Goal: Information Seeking & Learning: Learn about a topic

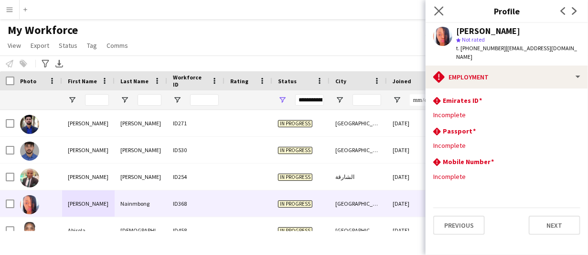
click at [434, 6] on app-icon "Close pop-in" at bounding box center [439, 11] width 14 height 14
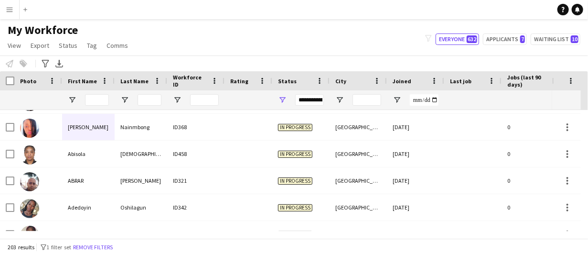
scroll to position [95, 0]
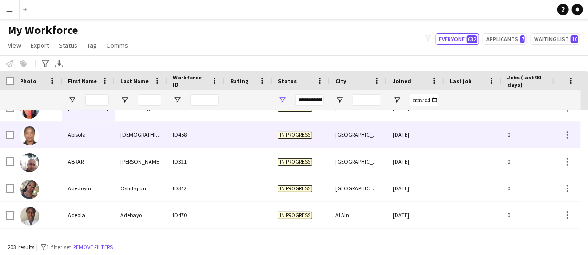
click at [88, 136] on div "Abisola" at bounding box center [88, 134] width 53 height 26
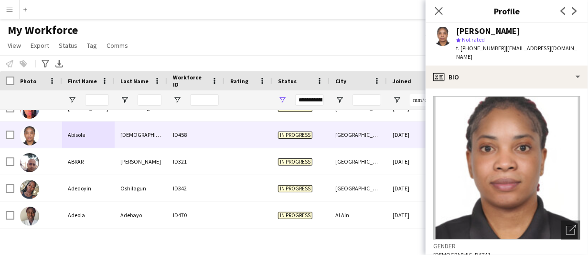
click at [469, 31] on div "[PERSON_NAME]" at bounding box center [488, 31] width 64 height 9
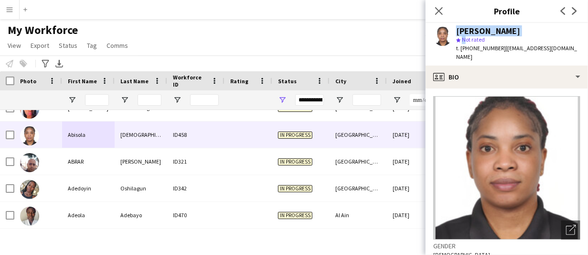
drag, startPoint x: 453, startPoint y: 74, endPoint x: 385, endPoint y: -11, distance: 108.4
click at [385, 0] on html "Menu Boards Boards Boards All jobs Status Workforce Workforce My Workforce Recr…" at bounding box center [294, 127] width 588 height 255
click at [471, 4] on div "Close pop-in Profile Previous Next" at bounding box center [506, 11] width 162 height 23
click at [482, 32] on div "[PERSON_NAME]" at bounding box center [488, 31] width 64 height 9
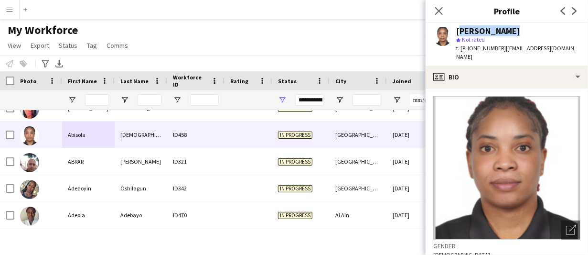
click at [482, 32] on div "[PERSON_NAME]" at bounding box center [488, 31] width 64 height 9
copy div "[PERSON_NAME]"
click at [470, 51] on span "t. [PHONE_NUMBER]" at bounding box center [481, 47] width 50 height 7
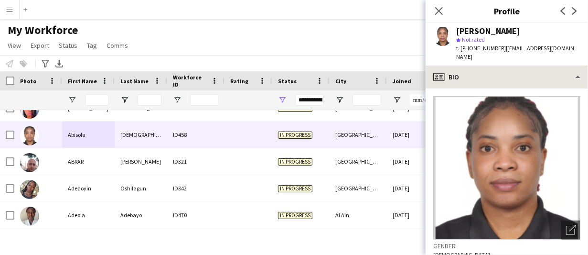
copy span "971527882409"
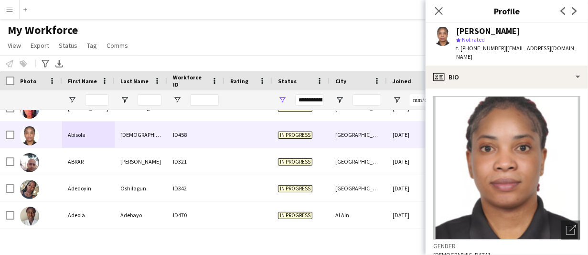
click at [521, 48] on span "| [EMAIL_ADDRESS][DOMAIN_NAME]" at bounding box center [516, 52] width 121 height 16
click at [550, 47] on span "| [EMAIL_ADDRESS][DOMAIN_NAME]" at bounding box center [516, 52] width 121 height 16
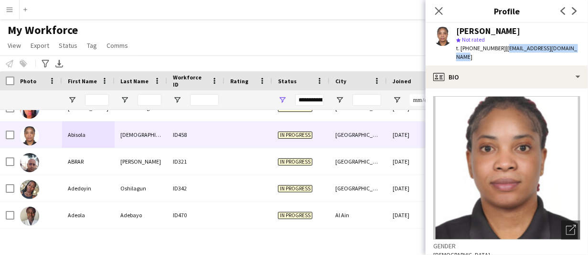
drag, startPoint x: 579, startPoint y: 50, endPoint x: 501, endPoint y: 50, distance: 77.8
click at [501, 50] on div "[PERSON_NAME] star Not rated t. [PHONE_NUMBER] | [EMAIL_ADDRESS][DOMAIN_NAME]" at bounding box center [506, 44] width 162 height 42
copy span "[EMAIL_ADDRESS][DOMAIN_NAME]"
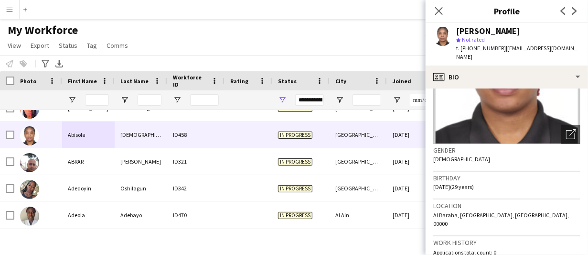
click at [442, 211] on span "Al Baraha, [GEOGRAPHIC_DATA], [GEOGRAPHIC_DATA], 00000" at bounding box center [501, 219] width 136 height 16
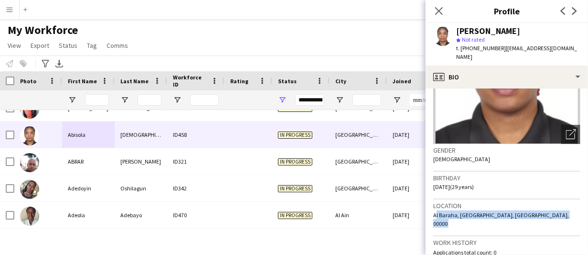
click at [442, 211] on span "Al Baraha, [GEOGRAPHIC_DATA], [GEOGRAPHIC_DATA], 00000" at bounding box center [501, 219] width 136 height 16
click at [452, 201] on div "Location [GEOGRAPHIC_DATA], [GEOGRAPHIC_DATA], [GEOGRAPHIC_DATA], 00000" at bounding box center [506, 217] width 147 height 37
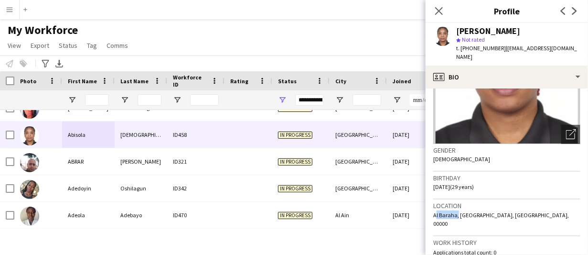
drag, startPoint x: 456, startPoint y: 205, endPoint x: 432, endPoint y: 207, distance: 23.5
click at [432, 207] on app-crew-profile-bio "Open photos pop-in Gender [DEMOGRAPHIC_DATA] Birthday [DEMOGRAPHIC_DATA] (29 ye…" at bounding box center [506, 171] width 162 height 166
copy span "[PERSON_NAME]"
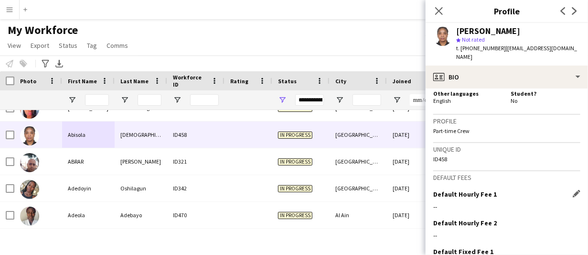
scroll to position [421, 0]
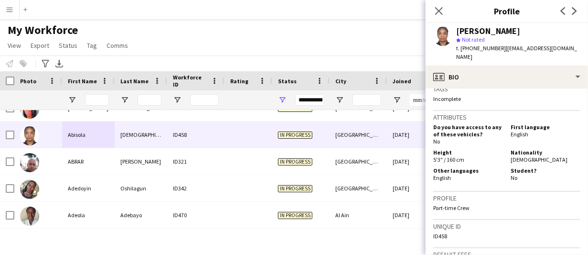
click at [519, 156] on span "[DEMOGRAPHIC_DATA]" at bounding box center [538, 159] width 57 height 7
copy span "[DEMOGRAPHIC_DATA]"
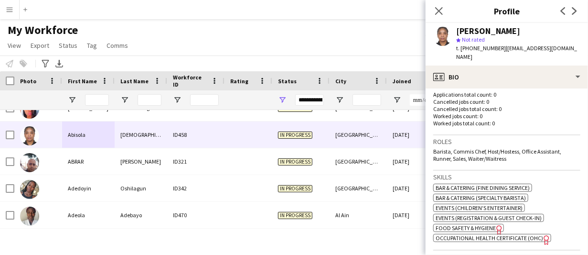
scroll to position [255, 0]
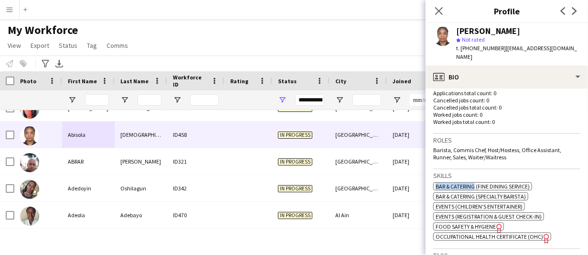
drag, startPoint x: 476, startPoint y: 167, endPoint x: 437, endPoint y: 167, distance: 38.7
click at [437, 182] on span "Bar & Catering (Fine Dining Service)" at bounding box center [482, 185] width 94 height 7
copy span "Bar & Catering"
click at [433, 164] on app-crew-profile-bio "Open photos pop-in Gender [DEMOGRAPHIC_DATA] Birthday [DEMOGRAPHIC_DATA] (29 ye…" at bounding box center [506, 171] width 162 height 166
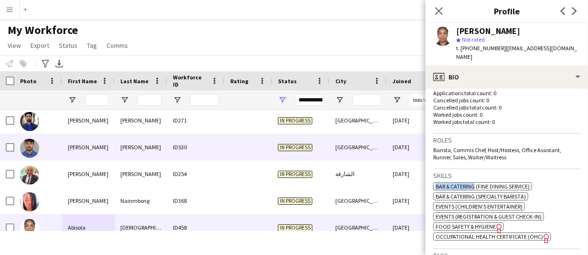
scroll to position [0, 0]
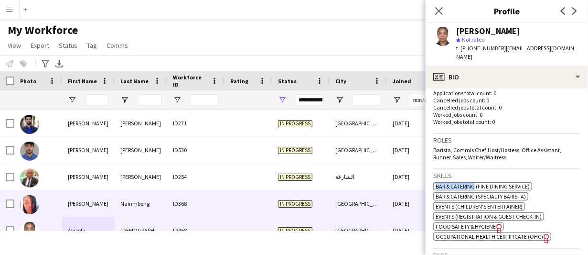
click at [106, 201] on div "[PERSON_NAME]" at bounding box center [88, 203] width 53 height 26
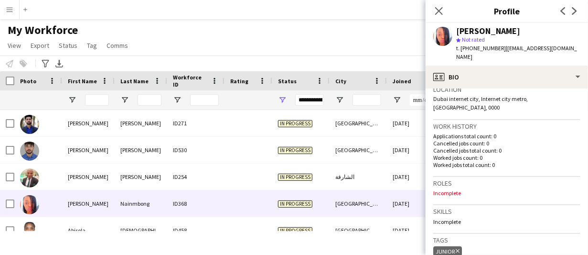
scroll to position [262, 0]
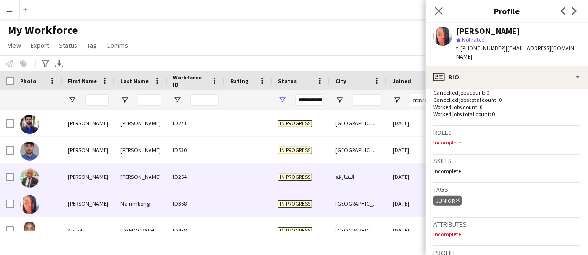
click at [103, 182] on div "[PERSON_NAME]" at bounding box center [88, 176] width 53 height 26
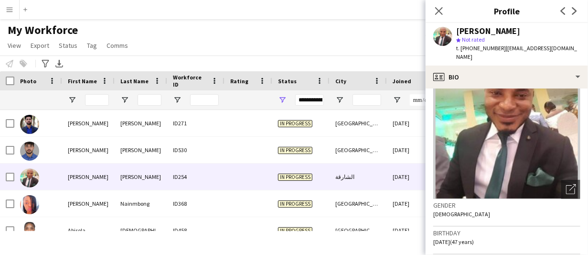
scroll to position [0, 0]
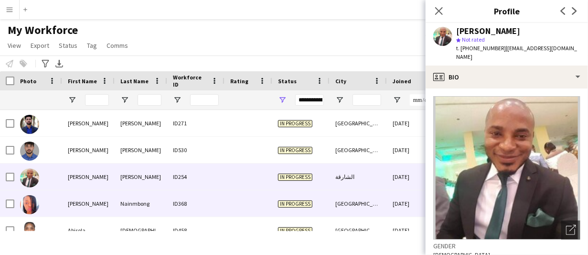
click at [104, 201] on div "[PERSON_NAME]" at bounding box center [88, 203] width 53 height 26
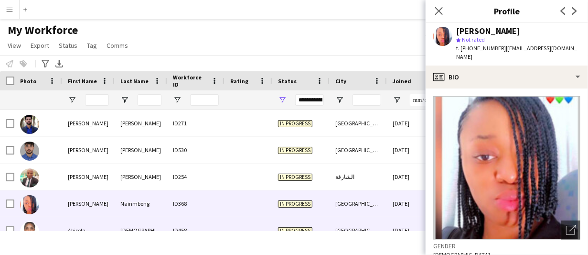
click at [95, 226] on div "Abisola" at bounding box center [88, 230] width 53 height 26
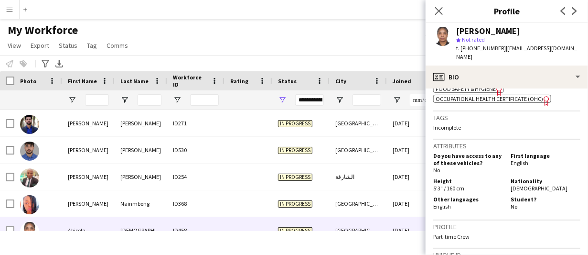
scroll to position [403, 0]
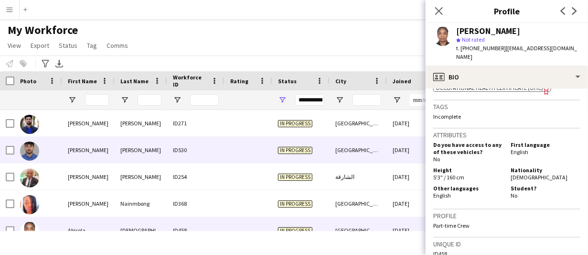
click at [71, 151] on div "[PERSON_NAME]" at bounding box center [88, 150] width 53 height 26
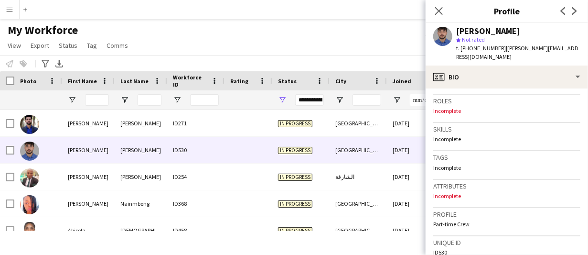
scroll to position [286, 0]
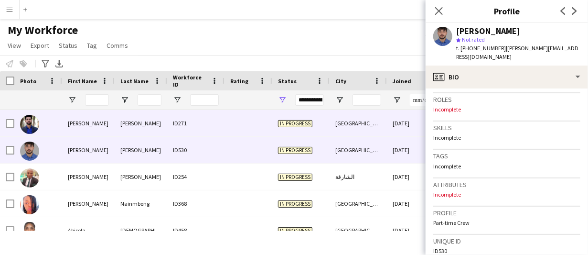
click at [150, 123] on div "[PERSON_NAME]" at bounding box center [141, 123] width 53 height 26
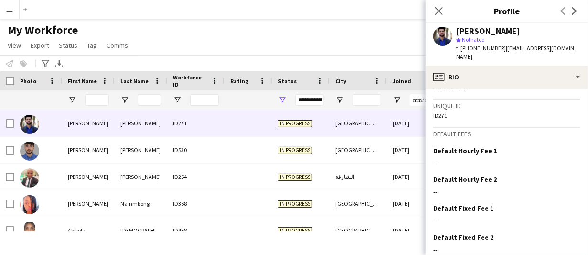
scroll to position [435, 0]
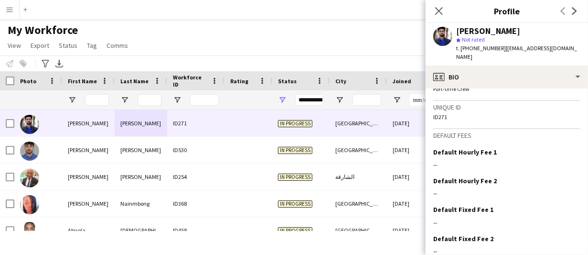
click at [193, 21] on main "My Workforce View Views Default view New view Update view Delete view Edit name…" at bounding box center [294, 130] width 588 height 223
click at [435, 10] on icon "Close pop-in" at bounding box center [438, 10] width 9 height 9
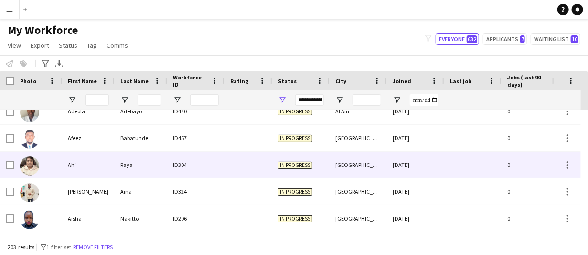
scroll to position [0, 0]
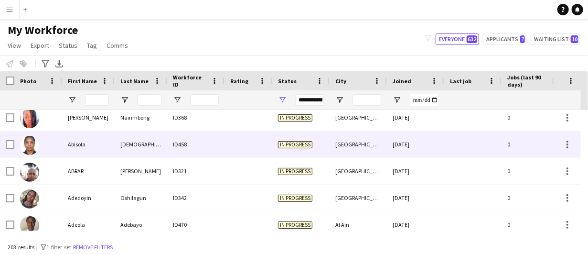
click at [237, 148] on div at bounding box center [248, 144] width 48 height 26
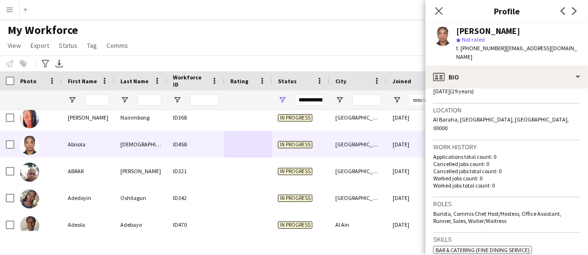
drag, startPoint x: 507, startPoint y: 203, endPoint x: 428, endPoint y: 191, distance: 80.2
click at [428, 191] on app-crew-profile-bio "Open photos pop-in Gender [DEMOGRAPHIC_DATA] Birthday [DEMOGRAPHIC_DATA] (29 ye…" at bounding box center [506, 171] width 162 height 166
copy span "Barista, Commis Chef, Host/Hostess, Office Assistant, Runner, Sales, Waiter/Wai…"
click at [288, 38] on div "My Workforce View Views Default view New view Update view Delete view Edit name…" at bounding box center [294, 39] width 588 height 32
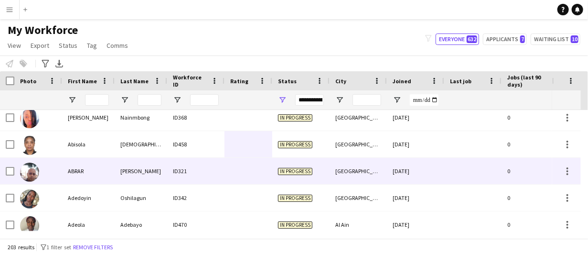
click at [135, 167] on div "[PERSON_NAME]" at bounding box center [141, 171] width 53 height 26
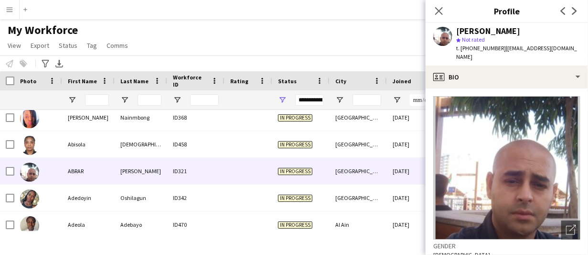
click at [498, 24] on div "[PERSON_NAME] Not rated t. [PHONE_NUMBER] | [EMAIL_ADDRESS][DOMAIN_NAME]" at bounding box center [506, 44] width 162 height 42
copy div "[PERSON_NAME]"
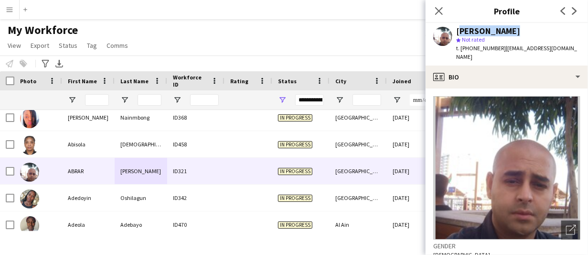
click at [545, 30] on div "[PERSON_NAME]" at bounding box center [518, 31] width 124 height 9
click at [500, 30] on div "[PERSON_NAME]" at bounding box center [488, 31] width 64 height 9
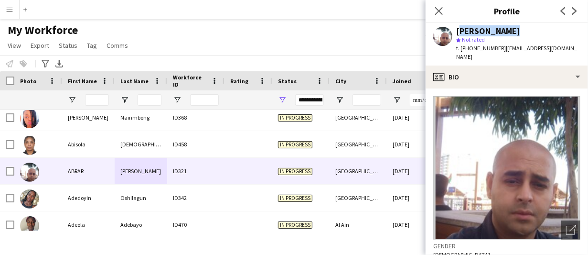
click at [500, 30] on div "[PERSON_NAME]" at bounding box center [488, 31] width 64 height 9
click at [472, 45] on span "t. [PHONE_NUMBER]" at bounding box center [481, 47] width 50 height 7
copy span "971556608758"
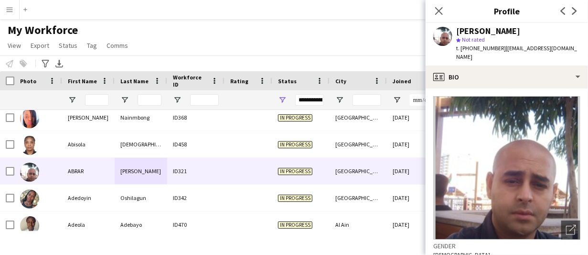
drag, startPoint x: 519, startPoint y: 51, endPoint x: 541, endPoint y: 50, distance: 22.0
click at [519, 51] on span "| [EMAIL_ADDRESS][DOMAIN_NAME]" at bounding box center [516, 52] width 121 height 16
drag, startPoint x: 563, startPoint y: 49, endPoint x: 502, endPoint y: 48, distance: 60.6
click at [502, 48] on app-profile-header "[PERSON_NAME] Not rated t. [PHONE_NUMBER] | [EMAIL_ADDRESS][DOMAIN_NAME]" at bounding box center [506, 44] width 162 height 42
copy span "[EMAIL_ADDRESS][DOMAIN_NAME]"
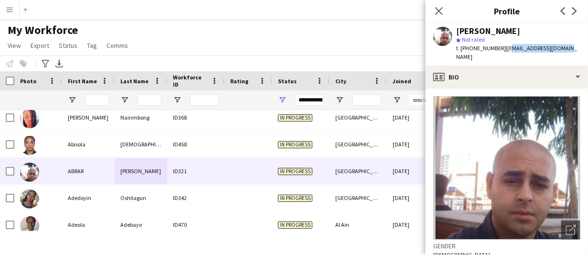
click at [516, 46] on span "| [EMAIL_ADDRESS][DOMAIN_NAME]" at bounding box center [516, 52] width 121 height 16
drag, startPoint x: 562, startPoint y: 47, endPoint x: 502, endPoint y: 47, distance: 59.7
click at [502, 47] on div "[PERSON_NAME] Not rated t. [PHONE_NUMBER] | [EMAIL_ADDRESS][DOMAIN_NAME]" at bounding box center [506, 44] width 162 height 42
click at [498, 52] on div "t. [PHONE_NUMBER] | [EMAIL_ADDRESS][DOMAIN_NAME]" at bounding box center [518, 52] width 124 height 17
drag, startPoint x: 521, startPoint y: 45, endPoint x: 511, endPoint y: 48, distance: 10.4
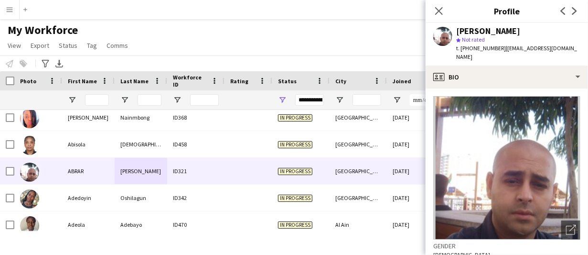
click at [521, 44] on span "| [EMAIL_ADDRESS][DOMAIN_NAME]" at bounding box center [516, 52] width 121 height 16
drag, startPoint x: 501, startPoint y: 48, endPoint x: 580, endPoint y: 53, distance: 78.5
click at [578, 51] on app-profile-header "[PERSON_NAME] Not rated t. [PHONE_NUMBER] | [EMAIL_ADDRESS][DOMAIN_NAME]" at bounding box center [506, 44] width 162 height 42
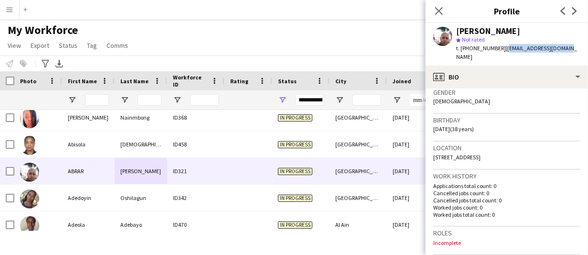
scroll to position [152, 0]
click at [440, 10] on icon at bounding box center [438, 10] width 9 height 9
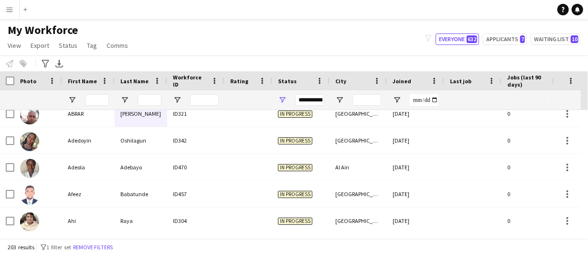
scroll to position [162, 0]
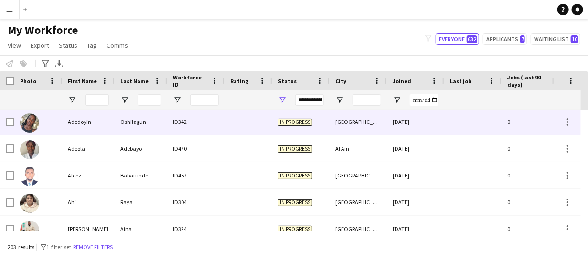
click at [95, 129] on div "Adedoyin" at bounding box center [88, 121] width 53 height 26
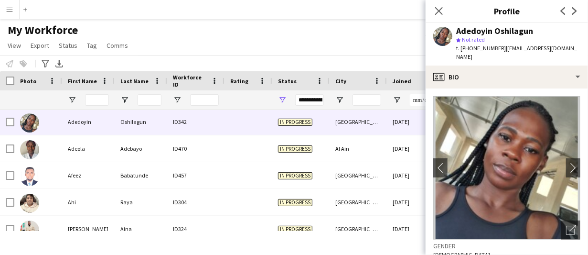
click at [518, 32] on div "Adedoyin Oshilagun" at bounding box center [494, 31] width 77 height 9
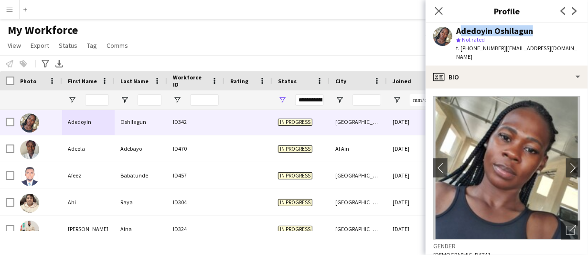
click at [518, 32] on div "Adedoyin Oshilagun" at bounding box center [494, 31] width 77 height 9
click at [475, 47] on span "t. [PHONE_NUMBER]" at bounding box center [481, 47] width 50 height 7
click at [510, 49] on span "| [EMAIL_ADDRESS][DOMAIN_NAME]" at bounding box center [516, 52] width 121 height 16
drag, startPoint x: 500, startPoint y: 46, endPoint x: 587, endPoint y: 52, distance: 87.1
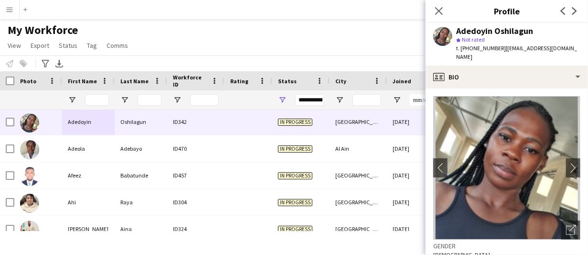
click at [587, 52] on app-profile-header "Adedoyin Oshilagun star Not rated t. [PHONE_NUMBER] | [EMAIL_ADDRESS][DOMAIN_NA…" at bounding box center [506, 44] width 162 height 42
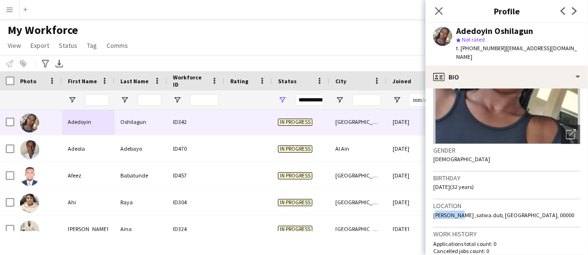
drag, startPoint x: 459, startPoint y: 205, endPoint x: 430, endPoint y: 207, distance: 29.2
click at [431, 205] on app-crew-profile-bio "chevron-left chevron-right Open photos pop-in Gender [DEMOGRAPHIC_DATA] Birthda…" at bounding box center [506, 171] width 162 height 166
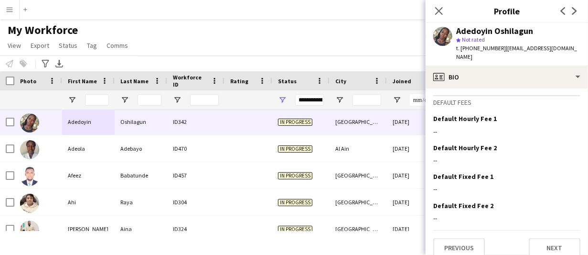
scroll to position [455, 0]
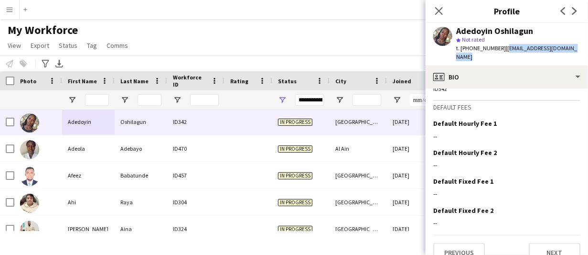
drag, startPoint x: 581, startPoint y: 51, endPoint x: 502, endPoint y: 48, distance: 79.3
click at [502, 48] on div "Adedoyin Oshilagun star Not rated t. [PHONE_NUMBER] | [EMAIL_ADDRESS][DOMAIN_NA…" at bounding box center [506, 44] width 162 height 42
click at [464, 27] on div "Adedoyin Oshilagun" at bounding box center [494, 31] width 77 height 9
click at [472, 24] on div "Adedoyin Oshilagun star Not rated t. [PHONE_NUMBER] | [EMAIL_ADDRESS][DOMAIN_NA…" at bounding box center [506, 44] width 162 height 42
click at [438, 12] on icon at bounding box center [438, 10] width 9 height 9
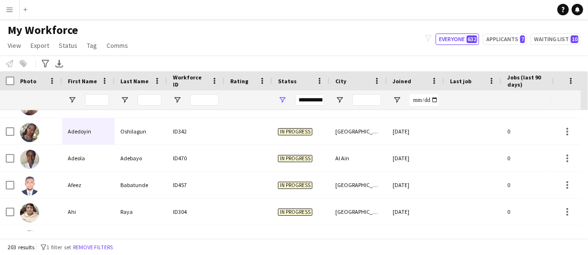
scroll to position [163, 0]
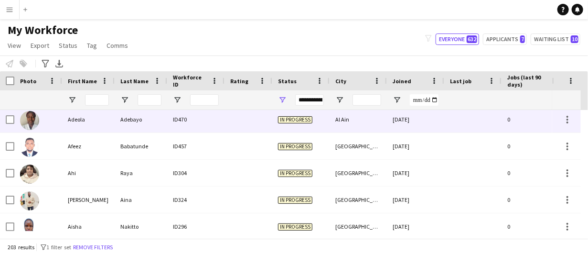
click at [251, 125] on div at bounding box center [248, 119] width 48 height 26
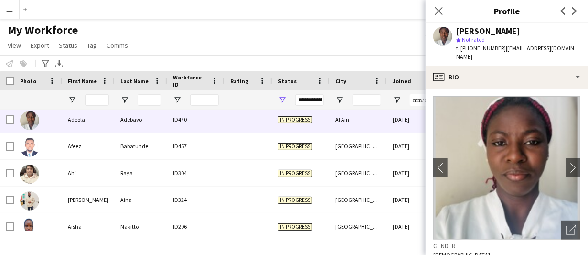
click at [490, 33] on div "[PERSON_NAME]" at bounding box center [488, 31] width 64 height 9
click at [488, 32] on div "[PERSON_NAME]" at bounding box center [488, 31] width 64 height 9
click at [483, 45] on span "t. [PHONE_NUMBER]" at bounding box center [481, 47] width 50 height 7
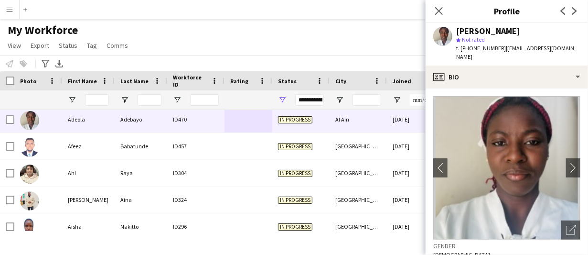
click at [483, 45] on span "t. [PHONE_NUMBER]" at bounding box center [481, 47] width 50 height 7
click at [504, 48] on span "| [EMAIL_ADDRESS][DOMAIN_NAME]" at bounding box center [516, 52] width 121 height 16
drag, startPoint x: 500, startPoint y: 48, endPoint x: 578, endPoint y: 49, distance: 77.8
click at [577, 49] on span "| [EMAIL_ADDRESS][DOMAIN_NAME]" at bounding box center [516, 52] width 121 height 16
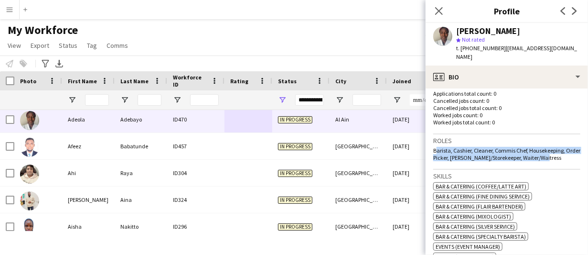
drag, startPoint x: 556, startPoint y: 148, endPoint x: 432, endPoint y: 143, distance: 124.2
click at [432, 143] on app-crew-profile-bio "chevron-left chevron-right Open photos pop-in Gender [DEMOGRAPHIC_DATA] Birthda…" at bounding box center [506, 171] width 162 height 166
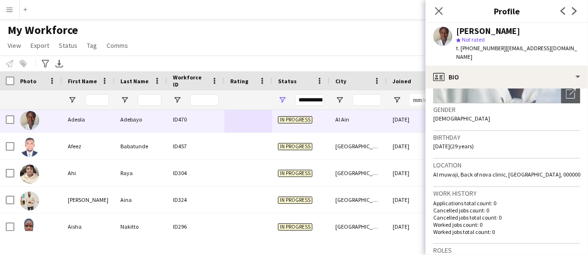
scroll to position [135, 0]
click at [445, 172] on span "Al muwaji, Back of nova clinic, [GEOGRAPHIC_DATA], 000000" at bounding box center [506, 175] width 147 height 7
drag, startPoint x: 457, startPoint y: 165, endPoint x: 432, endPoint y: 170, distance: 25.8
click at [434, 172] on span "Al muwaji, Back of nova clinic, [GEOGRAPHIC_DATA], 000000" at bounding box center [506, 175] width 147 height 7
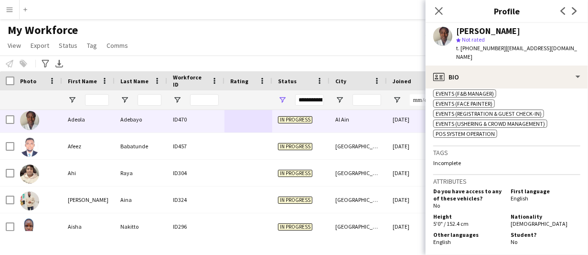
scroll to position [416, 0]
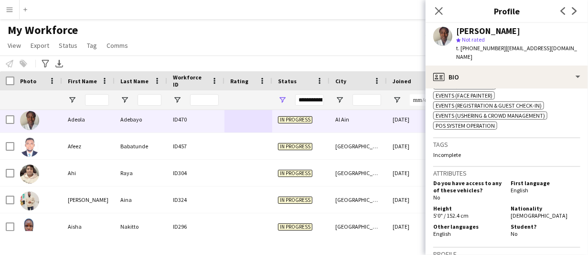
click at [514, 212] on span "[DEMOGRAPHIC_DATA]" at bounding box center [538, 215] width 57 height 7
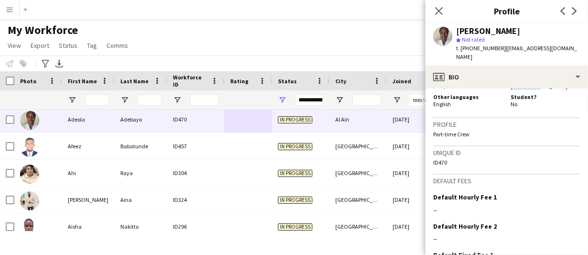
scroll to position [624, 0]
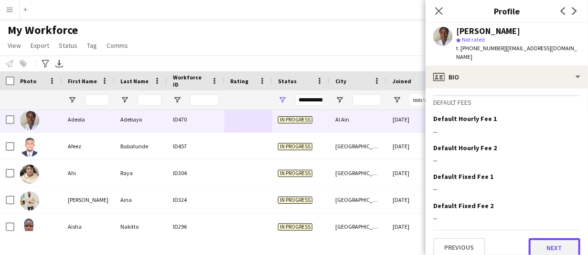
click at [558, 241] on button "Next" at bounding box center [555, 247] width 52 height 19
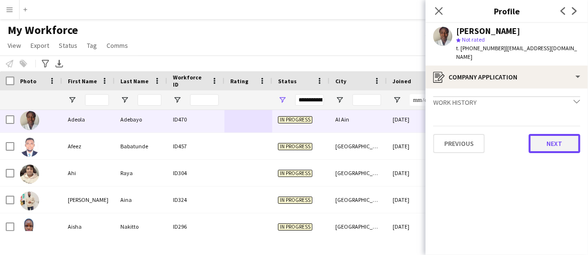
click at [554, 134] on button "Next" at bounding box center [555, 143] width 52 height 19
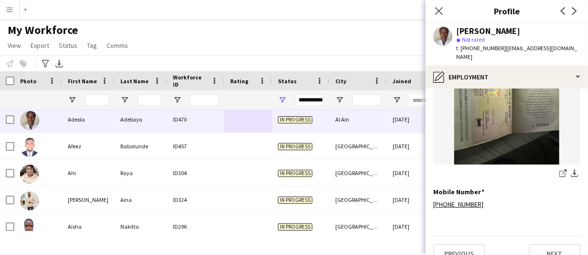
scroll to position [266, 0]
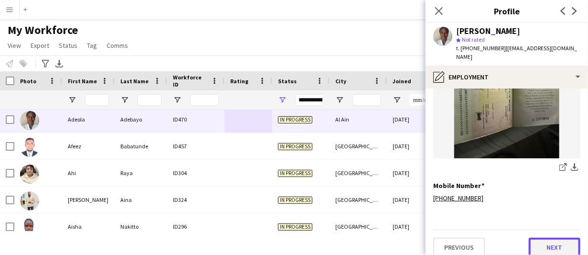
click at [555, 241] on button "Next" at bounding box center [555, 246] width 52 height 19
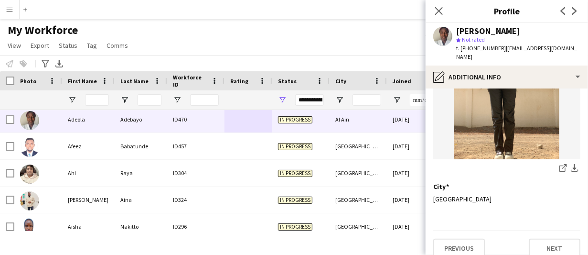
scroll to position [148, 0]
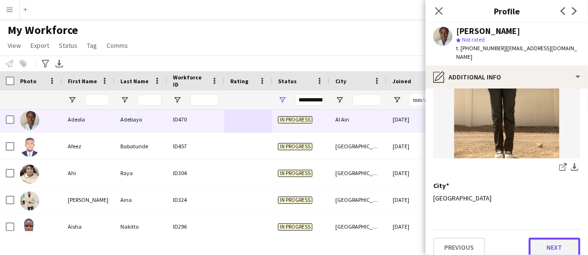
click at [557, 237] on button "Next" at bounding box center [555, 246] width 52 height 19
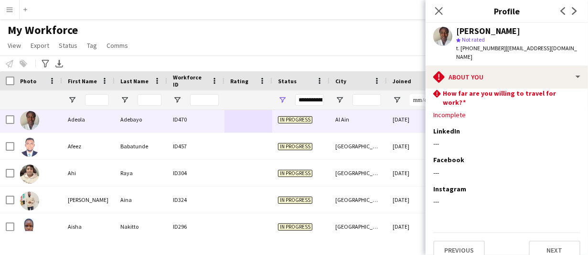
scroll to position [70, 0]
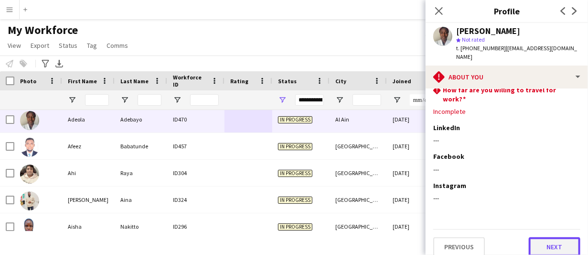
click at [552, 237] on button "Next" at bounding box center [555, 246] width 52 height 19
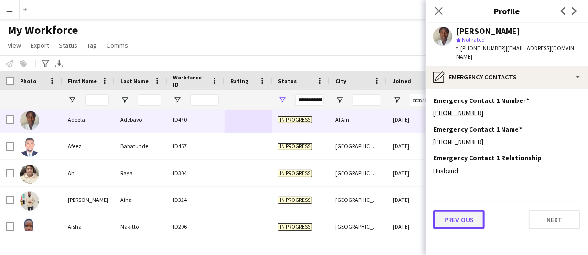
click at [481, 210] on button "Previous" at bounding box center [459, 219] width 52 height 19
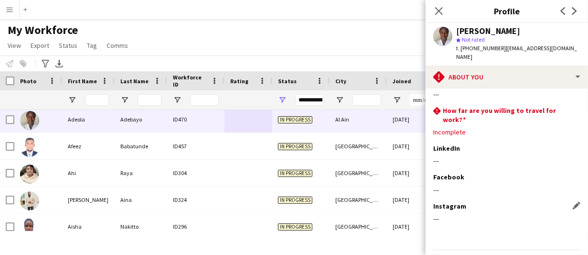
scroll to position [70, 0]
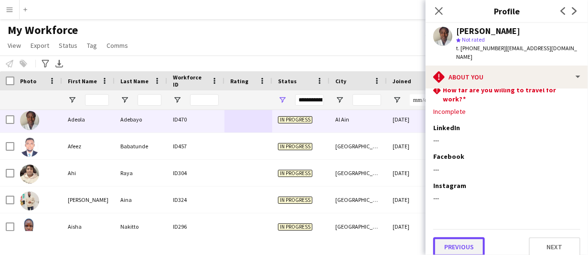
click at [465, 237] on button "Previous" at bounding box center [459, 246] width 52 height 19
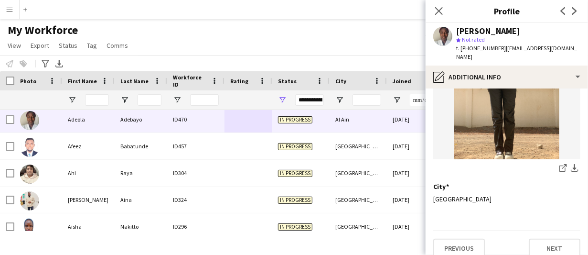
scroll to position [148, 0]
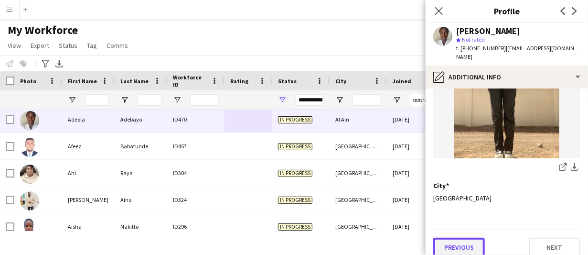
click at [449, 237] on button "Previous" at bounding box center [459, 246] width 52 height 19
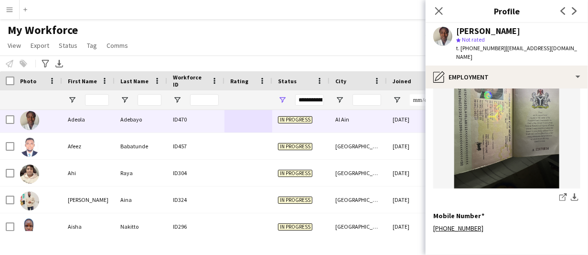
scroll to position [266, 0]
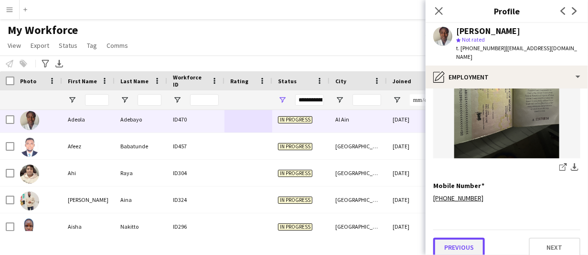
click at [457, 237] on button "Previous" at bounding box center [459, 246] width 52 height 19
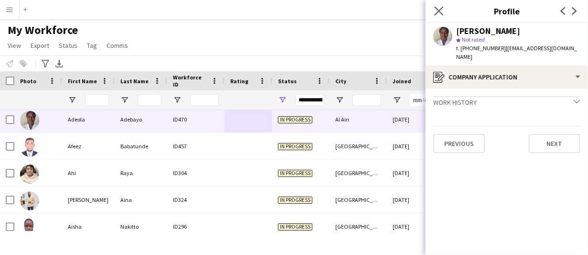
click at [444, 10] on app-icon "Close pop-in" at bounding box center [439, 11] width 14 height 14
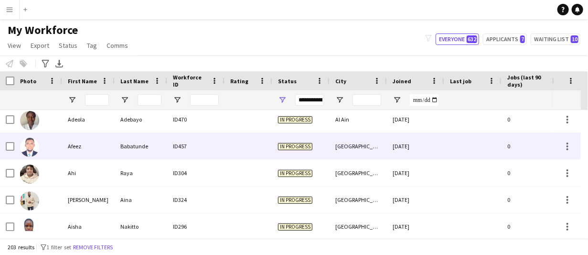
click at [78, 139] on div "Afeez" at bounding box center [88, 146] width 53 height 26
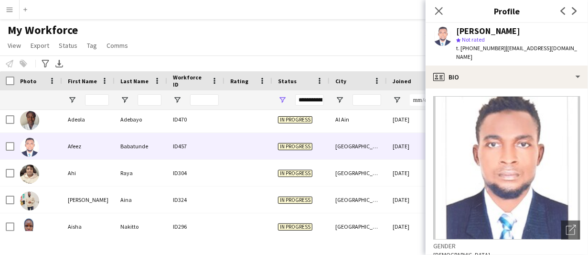
click at [503, 32] on div "[PERSON_NAME]" at bounding box center [488, 31] width 64 height 9
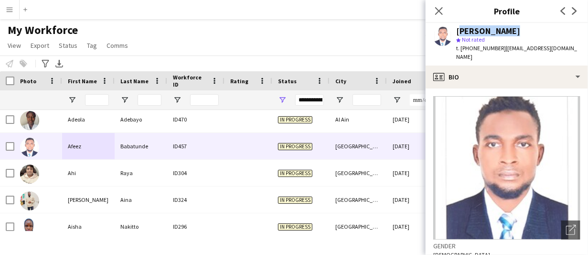
click at [502, 31] on div "[PERSON_NAME]" at bounding box center [488, 31] width 64 height 9
click at [490, 48] on span "t. [PHONE_NUMBER]" at bounding box center [481, 47] width 50 height 7
drag, startPoint x: 574, startPoint y: 49, endPoint x: 501, endPoint y: 46, distance: 73.1
click at [501, 46] on div "[PERSON_NAME] star Not rated t. [PHONE_NUMBER] | [EMAIL_ADDRESS][DOMAIN_NAME]" at bounding box center [506, 44] width 162 height 42
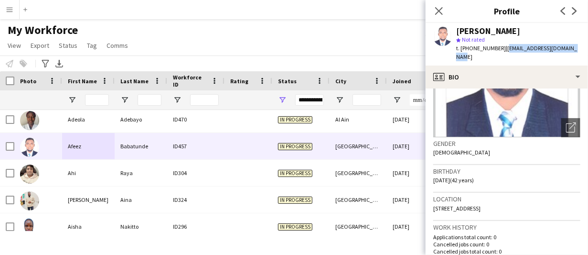
scroll to position [105, 0]
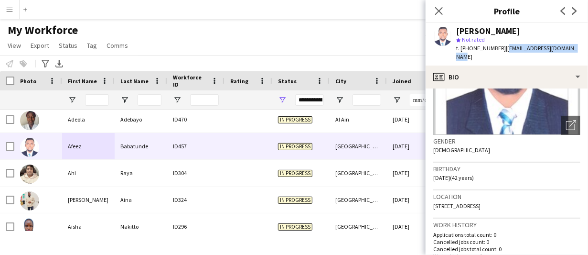
drag, startPoint x: 545, startPoint y: 197, endPoint x: 511, endPoint y: 200, distance: 33.6
click at [511, 200] on div "Location [STREET_ADDRESS]" at bounding box center [506, 204] width 147 height 28
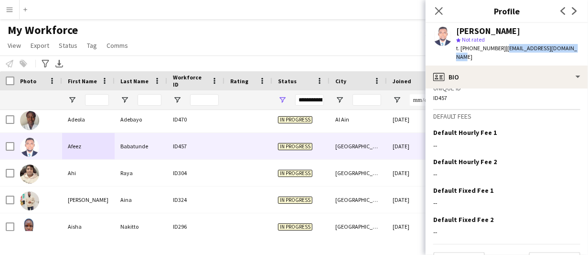
scroll to position [454, 0]
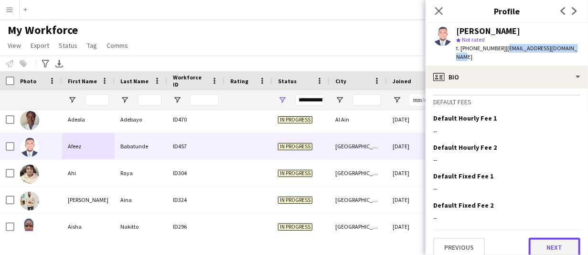
click at [548, 237] on button "Next" at bounding box center [555, 246] width 52 height 19
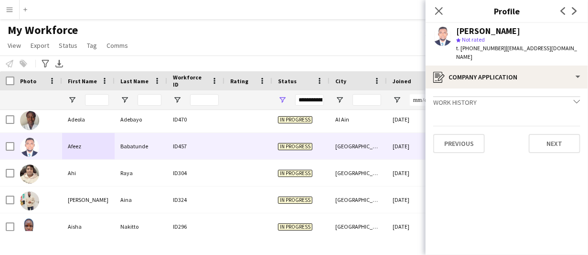
click at [572, 126] on div "Previous Next" at bounding box center [506, 139] width 147 height 27
click at [572, 135] on button "Next" at bounding box center [555, 143] width 52 height 19
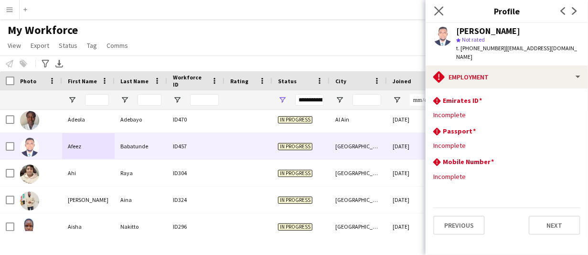
click at [434, 6] on icon "Close pop-in" at bounding box center [438, 10] width 9 height 9
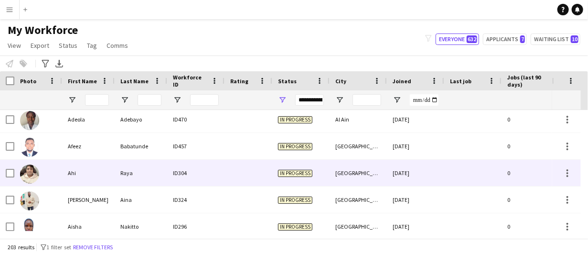
click at [135, 178] on div "Raya" at bounding box center [141, 172] width 53 height 26
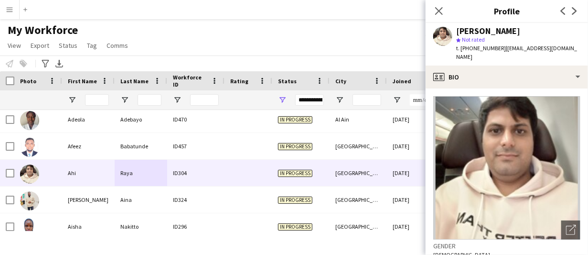
click at [465, 29] on div "[PERSON_NAME]" at bounding box center [488, 31] width 64 height 9
click at [506, 50] on span "| [EMAIL_ADDRESS][DOMAIN_NAME]" at bounding box center [516, 52] width 121 height 16
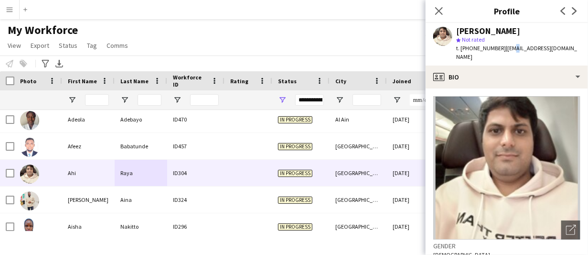
click at [506, 50] on span "| [EMAIL_ADDRESS][DOMAIN_NAME]" at bounding box center [516, 52] width 121 height 16
click at [492, 47] on span "t. [PHONE_NUMBER]" at bounding box center [481, 47] width 50 height 7
click at [539, 35] on div "star Not rated" at bounding box center [518, 39] width 124 height 9
drag, startPoint x: 501, startPoint y: 46, endPoint x: 498, endPoint y: 60, distance: 14.4
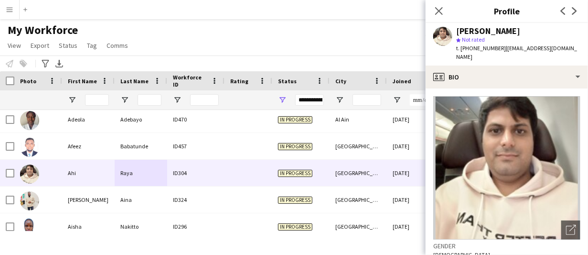
click at [498, 60] on div "t. [PHONE_NUMBER] | [EMAIL_ADDRESS][DOMAIN_NAME]" at bounding box center [518, 52] width 124 height 17
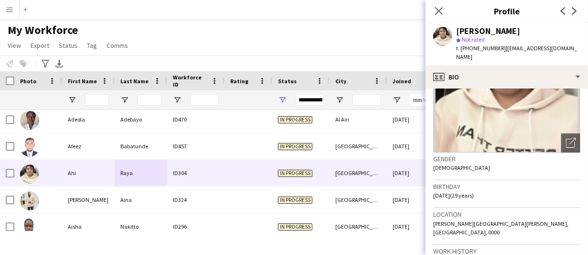
scroll to position [97, 0]
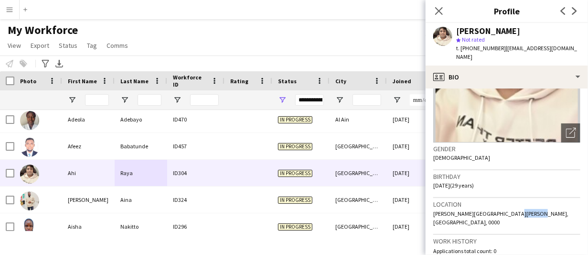
drag, startPoint x: 535, startPoint y: 211, endPoint x: 510, endPoint y: 212, distance: 24.4
click at [510, 212] on span "[PERSON_NAME][GEOGRAPHIC_DATA][PERSON_NAME], [GEOGRAPHIC_DATA], 0000" at bounding box center [500, 218] width 135 height 16
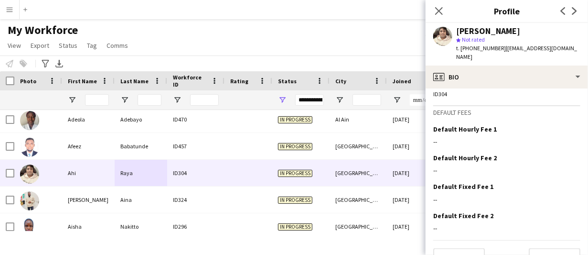
scroll to position [468, 0]
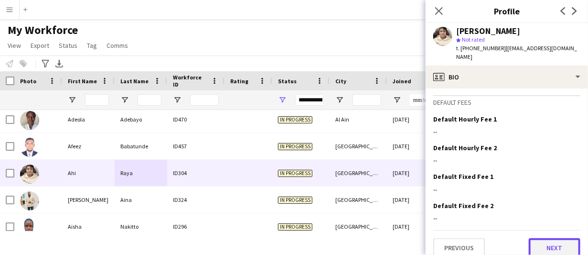
click at [573, 238] on button "Next" at bounding box center [555, 247] width 52 height 19
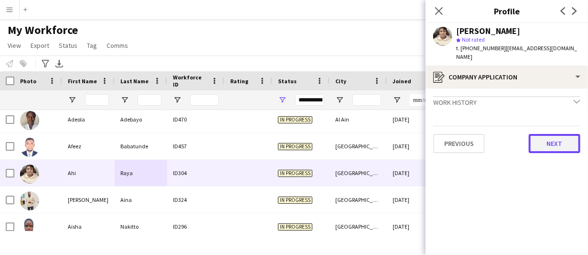
click at [578, 135] on button "Next" at bounding box center [555, 143] width 52 height 19
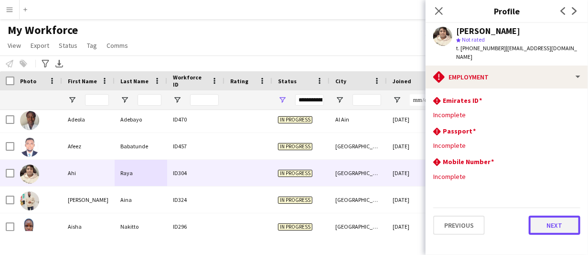
click at [570, 226] on button "Next" at bounding box center [555, 224] width 52 height 19
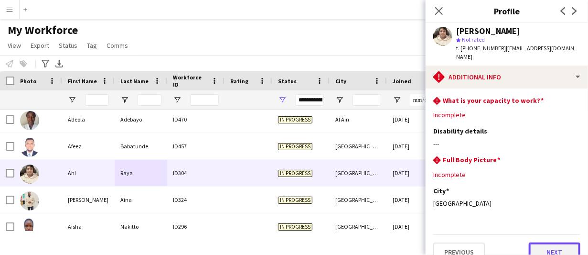
click at [554, 245] on button "Next" at bounding box center [555, 251] width 52 height 19
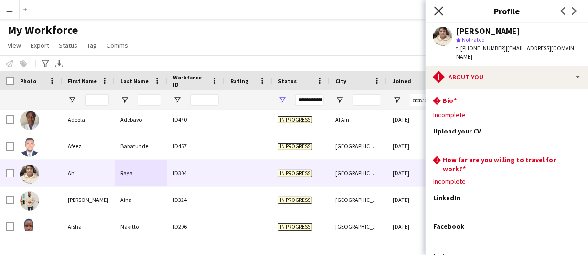
click at [443, 13] on icon "Close pop-in" at bounding box center [438, 10] width 9 height 9
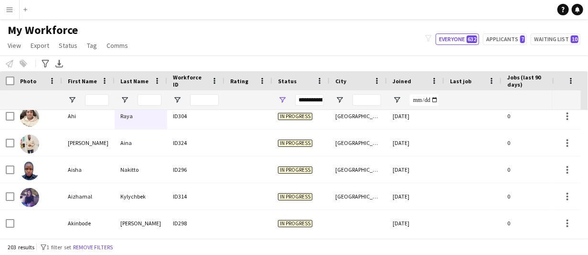
scroll to position [267, 0]
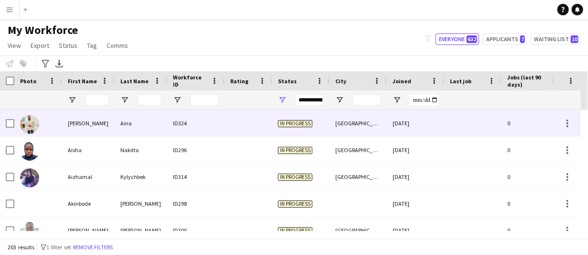
click at [176, 130] on div "ID324" at bounding box center [195, 123] width 57 height 26
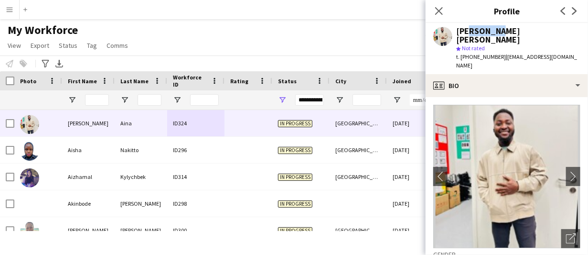
drag, startPoint x: 469, startPoint y: 31, endPoint x: 495, endPoint y: 31, distance: 25.3
click at [495, 31] on div "[PERSON_NAME] [PERSON_NAME]" at bounding box center [518, 35] width 124 height 17
click at [508, 32] on div "[PERSON_NAME] [PERSON_NAME]" at bounding box center [518, 35] width 124 height 17
drag, startPoint x: 508, startPoint y: 32, endPoint x: 449, endPoint y: 30, distance: 58.8
click at [449, 30] on div "[PERSON_NAME] [PERSON_NAME] star Not rated t. [PHONE_NUMBER] | [EMAIL_ADDRESS][…" at bounding box center [506, 48] width 162 height 51
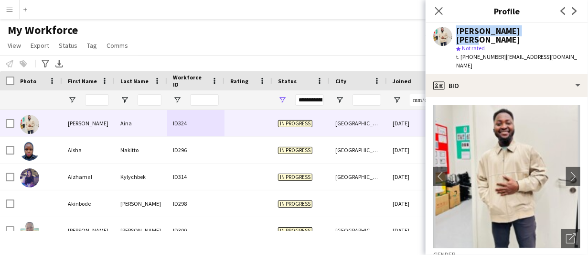
click at [458, 28] on div "[PERSON_NAME] [PERSON_NAME]" at bounding box center [518, 35] width 124 height 17
click at [459, 29] on div "[PERSON_NAME] [PERSON_NAME]" at bounding box center [518, 35] width 124 height 17
click at [460, 30] on div "[PERSON_NAME] [PERSON_NAME]" at bounding box center [518, 35] width 124 height 17
click at [548, 29] on div "[PERSON_NAME] [PERSON_NAME]" at bounding box center [518, 35] width 124 height 17
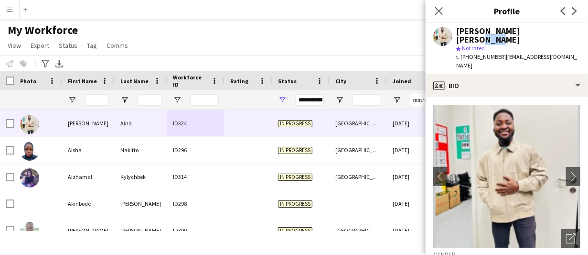
click at [548, 29] on div "[PERSON_NAME] [PERSON_NAME]" at bounding box center [518, 35] width 124 height 17
click at [475, 34] on div "[PERSON_NAME] [PERSON_NAME]" at bounding box center [518, 35] width 124 height 17
click at [475, 33] on div "[PERSON_NAME] [PERSON_NAME]" at bounding box center [518, 35] width 124 height 17
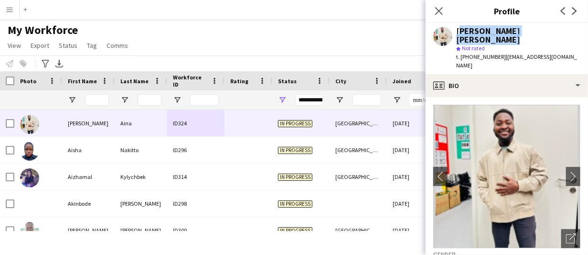
click at [475, 33] on div "[PERSON_NAME] [PERSON_NAME]" at bounding box center [518, 35] width 124 height 17
click at [480, 45] on div "[PERSON_NAME] [PERSON_NAME] star Not rated t. [PHONE_NUMBER] | [EMAIL_ADDRESS][…" at bounding box center [518, 48] width 124 height 43
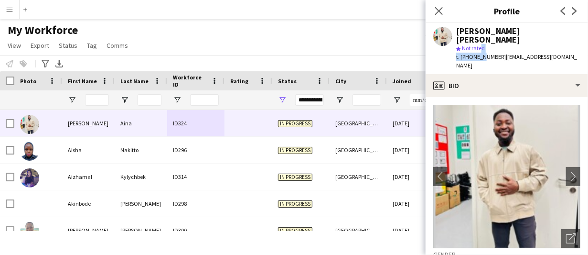
click at [479, 53] on span "t. [PHONE_NUMBER]" at bounding box center [481, 56] width 50 height 7
drag, startPoint x: 560, startPoint y: 46, endPoint x: 502, endPoint y: 45, distance: 58.3
click at [502, 45] on div "[PERSON_NAME] [PERSON_NAME] star Not rated t. [PHONE_NUMBER] | [EMAIL_ADDRESS][…" at bounding box center [506, 48] width 162 height 51
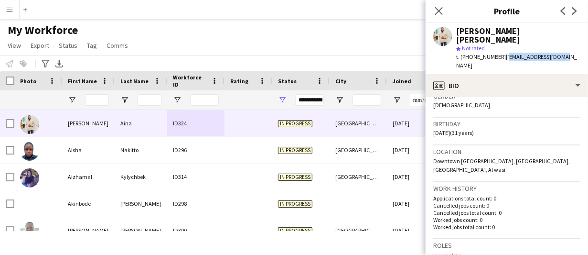
scroll to position [160, 0]
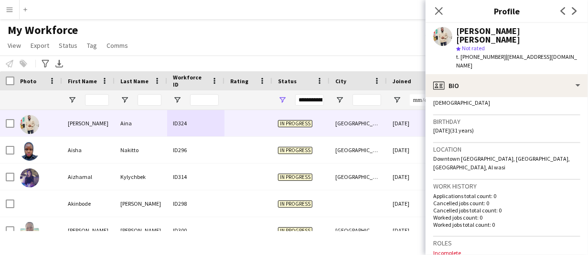
click at [525, 155] on span "Downtown [GEOGRAPHIC_DATA], [GEOGRAPHIC_DATA], [GEOGRAPHIC_DATA], Al wasi" at bounding box center [501, 163] width 137 height 16
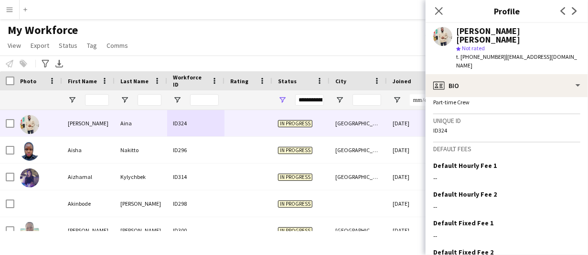
scroll to position [460, 0]
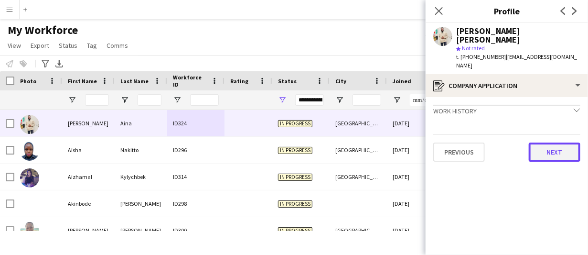
click at [549, 142] on button "Next" at bounding box center [555, 151] width 52 height 19
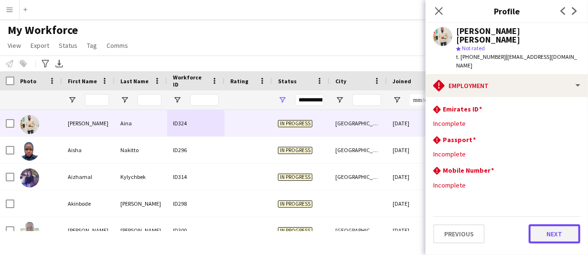
click at [546, 224] on button "Next" at bounding box center [555, 233] width 52 height 19
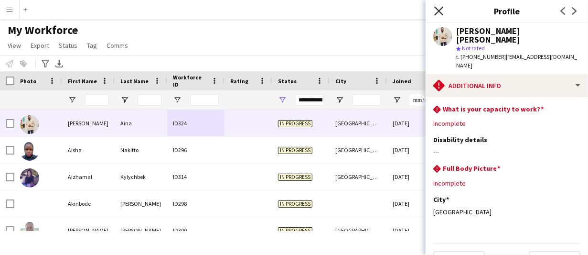
click at [436, 13] on icon at bounding box center [438, 10] width 9 height 9
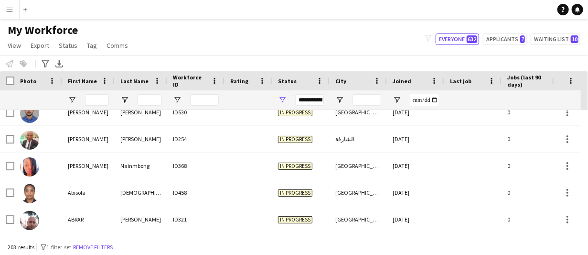
scroll to position [38, 0]
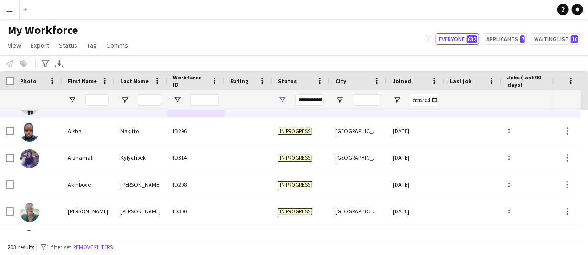
click at [91, 112] on div "[PERSON_NAME]" at bounding box center [88, 104] width 53 height 26
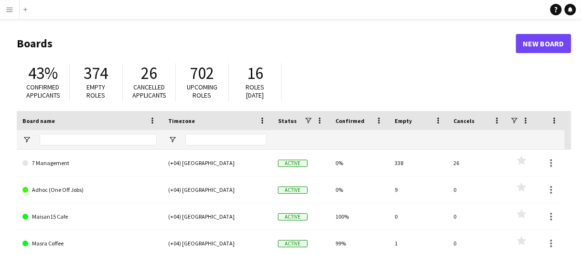
click at [11, 6] on app-icon "Menu" at bounding box center [10, 10] width 8 height 8
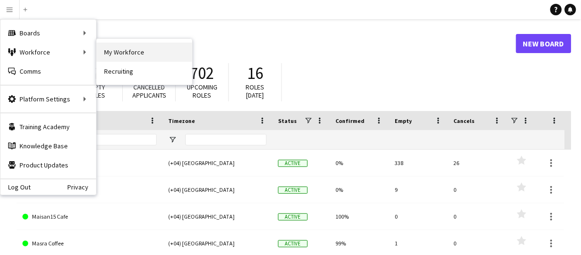
click at [116, 48] on link "My Workforce" at bounding box center [143, 51] width 95 height 19
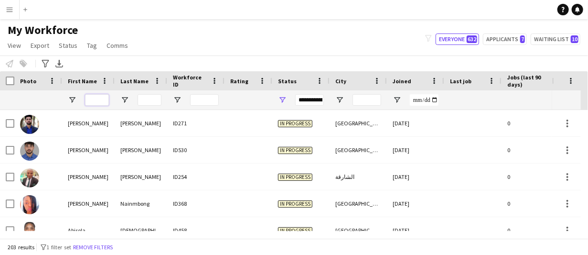
click at [99, 97] on input "First Name Filter Input" at bounding box center [97, 99] width 24 height 11
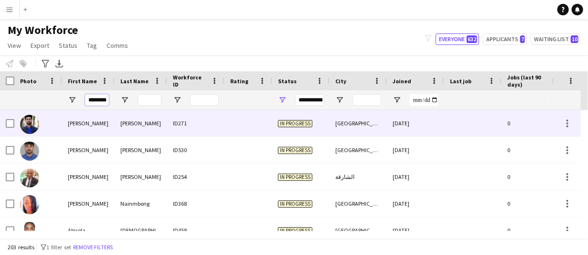
scroll to position [0, 10]
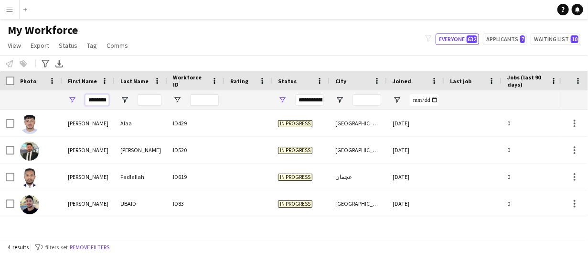
type input "********"
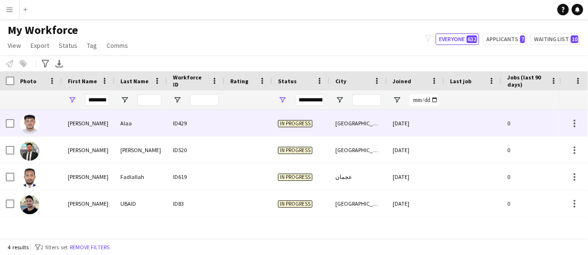
click at [125, 129] on div "Alaa" at bounding box center [141, 123] width 53 height 26
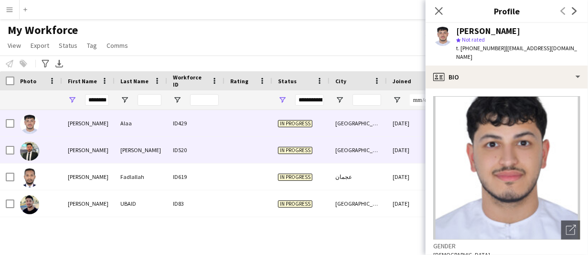
click at [131, 151] on div "batta" at bounding box center [141, 150] width 53 height 26
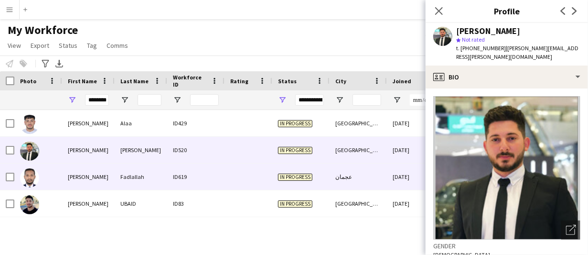
click at [131, 169] on div "Fadlallah" at bounding box center [141, 176] width 53 height 26
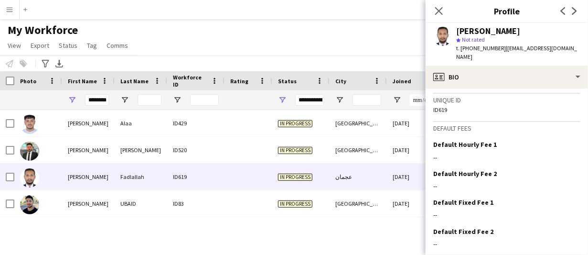
scroll to position [454, 0]
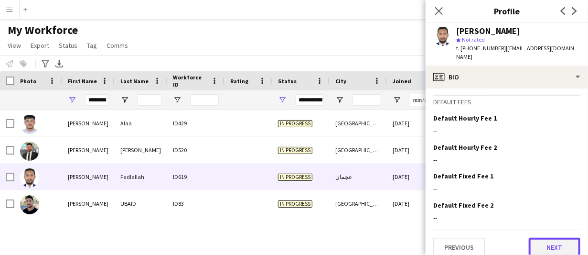
click at [553, 241] on button "Next" at bounding box center [555, 246] width 52 height 19
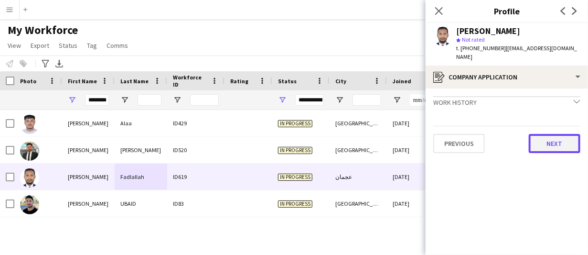
click at [564, 134] on button "Next" at bounding box center [555, 143] width 52 height 19
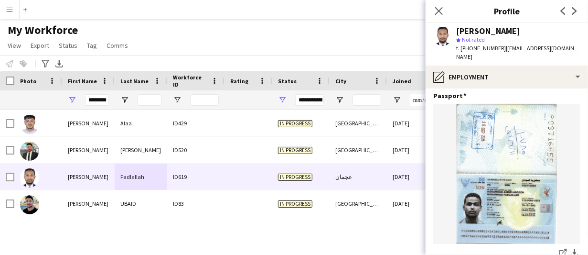
scroll to position [134, 0]
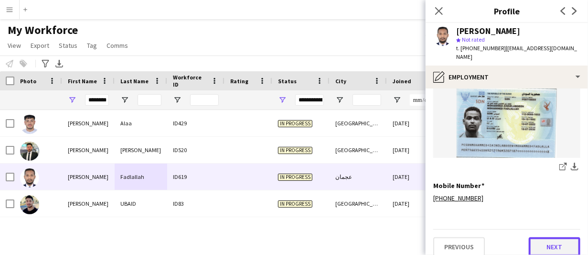
click at [564, 237] on button "Next" at bounding box center [555, 246] width 52 height 19
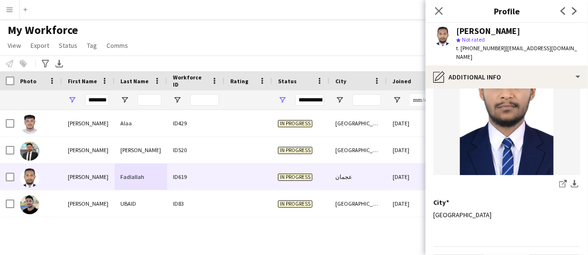
scroll to position [191, 0]
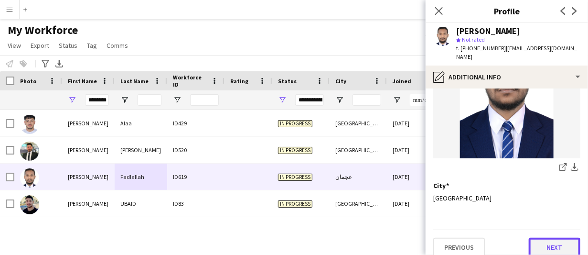
click at [565, 237] on button "Next" at bounding box center [555, 246] width 52 height 19
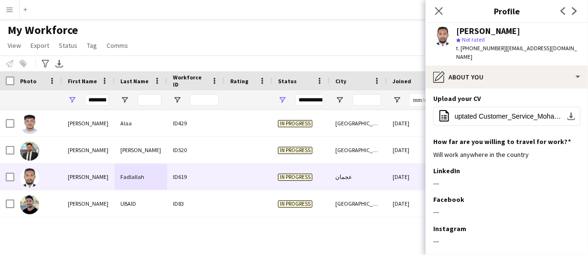
scroll to position [186, 0]
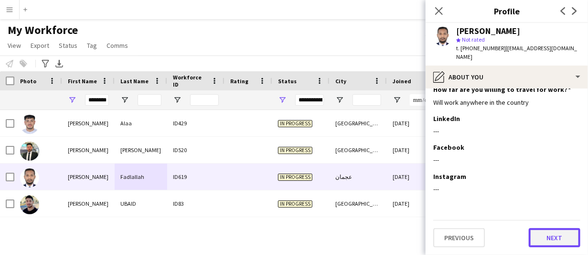
click at [555, 237] on button "Next" at bounding box center [555, 237] width 52 height 19
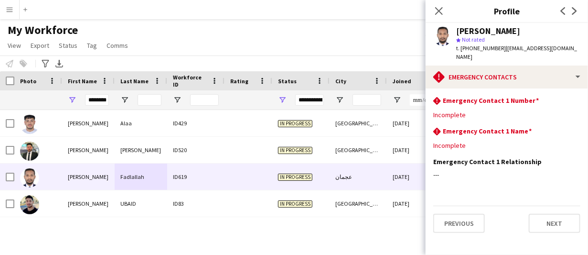
scroll to position [0, 0]
click at [468, 218] on button "Previous" at bounding box center [459, 222] width 52 height 19
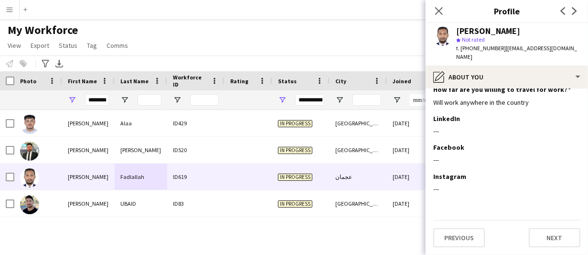
scroll to position [186, 0]
click at [459, 242] on button "Previous" at bounding box center [459, 237] width 52 height 19
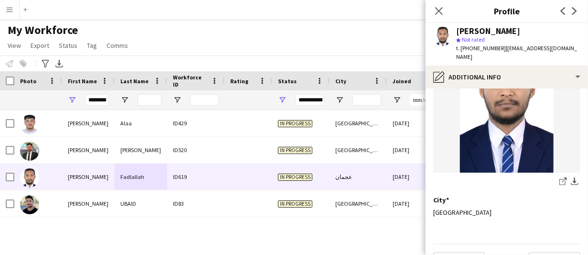
scroll to position [191, 0]
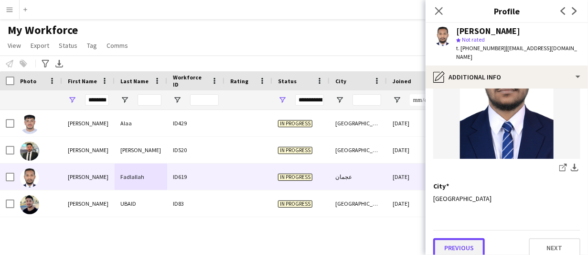
click at [451, 240] on button "Previous" at bounding box center [459, 247] width 52 height 19
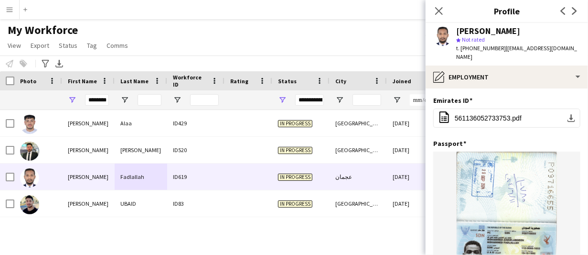
scroll to position [134, 0]
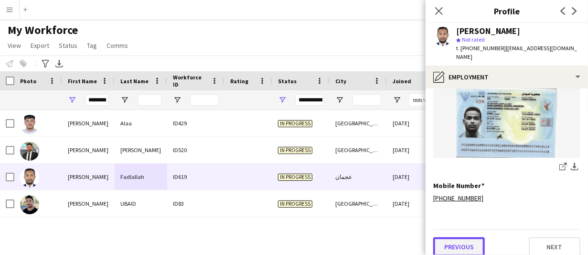
click at [473, 237] on button "Previous" at bounding box center [459, 246] width 52 height 19
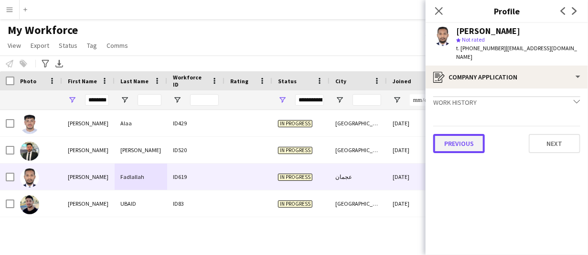
click at [466, 135] on button "Previous" at bounding box center [459, 143] width 52 height 19
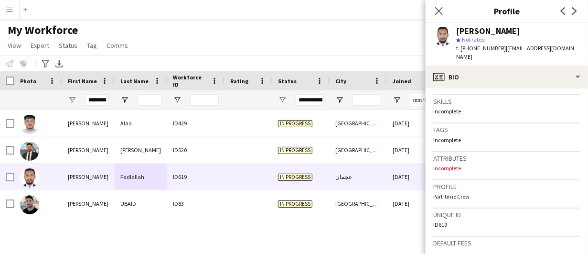
scroll to position [312, 0]
click at [564, 11] on icon "Previous" at bounding box center [563, 11] width 8 height 8
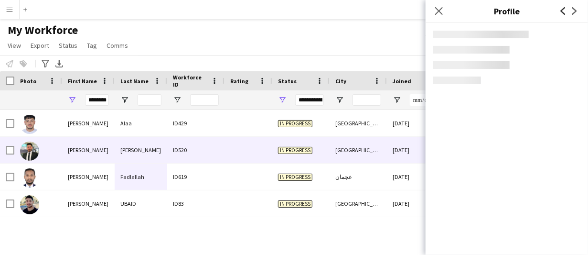
click at [564, 11] on icon "Previous" at bounding box center [563, 11] width 8 height 8
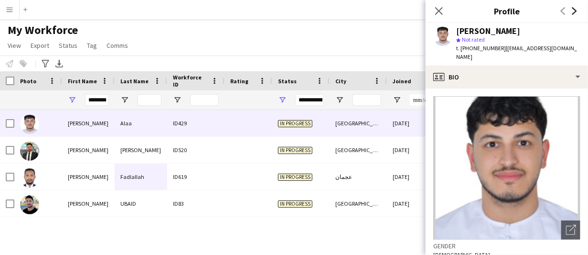
click at [575, 9] on icon "Next" at bounding box center [575, 11] width 8 height 8
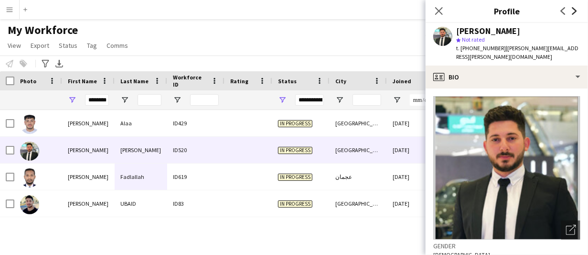
click at [575, 9] on icon "Next" at bounding box center [575, 11] width 8 height 8
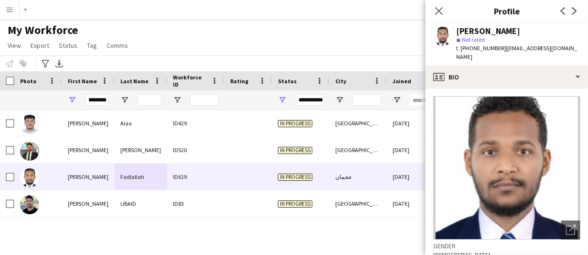
click at [520, 27] on div "Mohammed Fadlallah" at bounding box center [488, 31] width 64 height 9
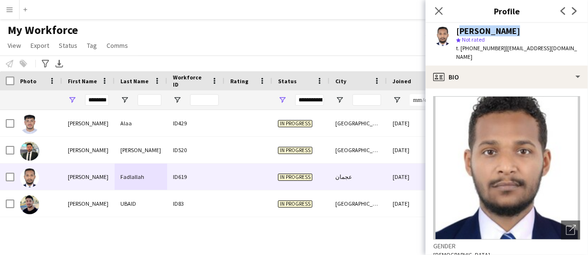
copy div "Mohammed Fadlallah"
